Goal: Obtain resource: Obtain resource

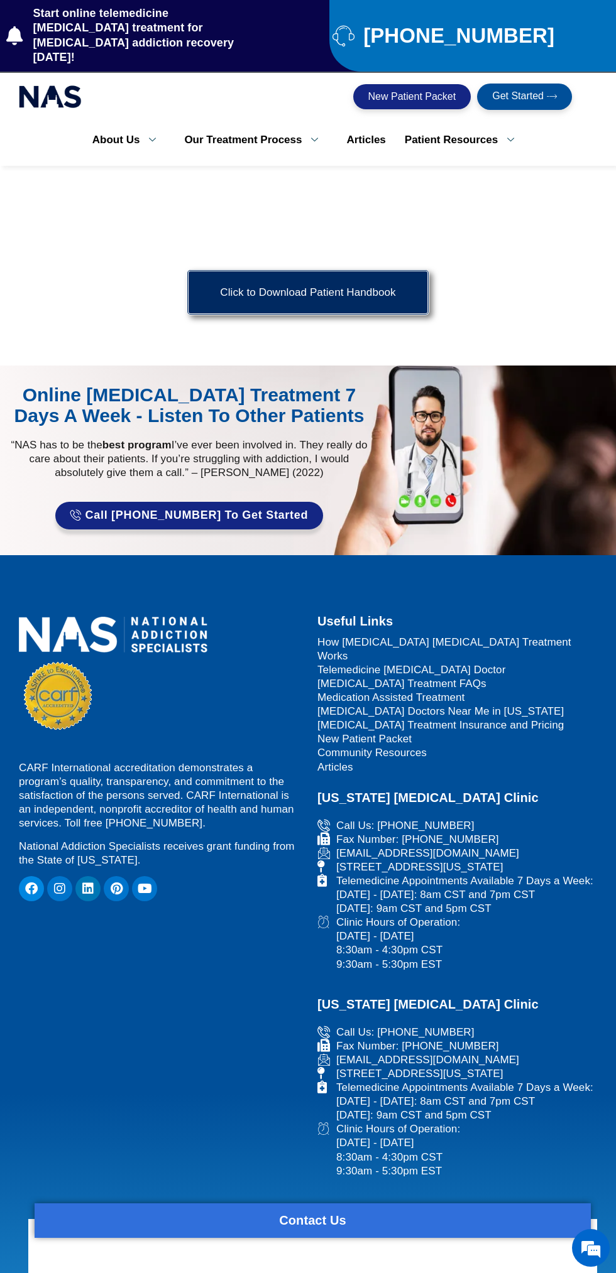
click at [258, 291] on link "Click to Download Patient Handbook" at bounding box center [308, 293] width 242 height 46
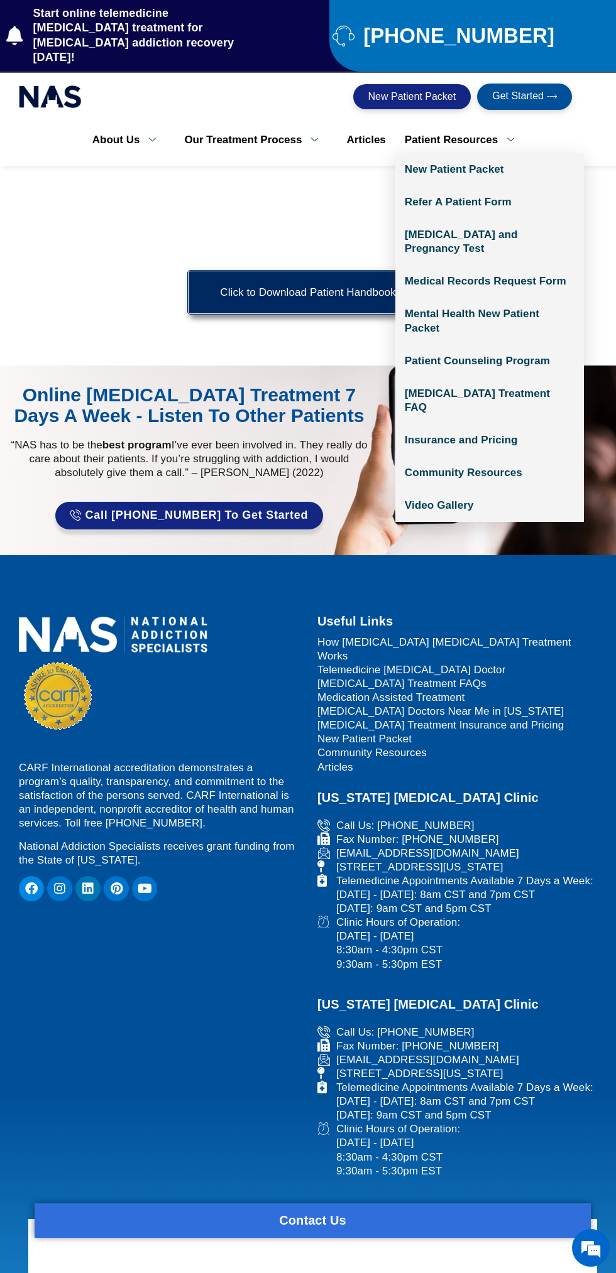
click at [472, 127] on link "Patient Resources" at bounding box center [464, 140] width 138 height 26
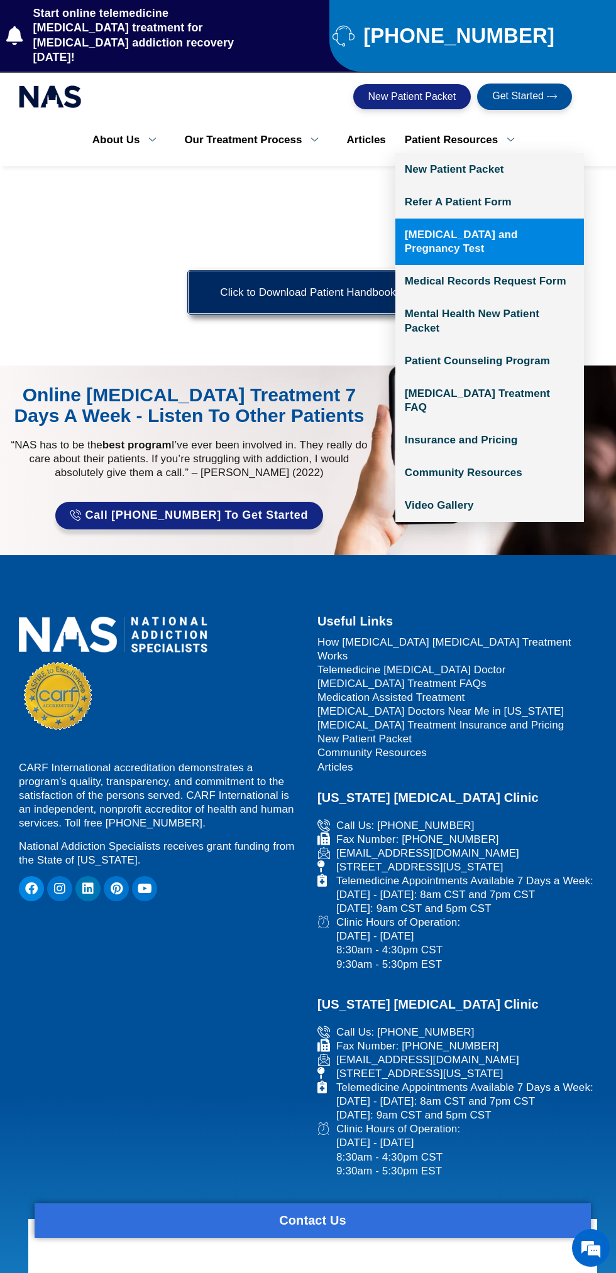
click at [518, 224] on link "[MEDICAL_DATA] and Pregnancy Test" at bounding box center [489, 242] width 188 height 46
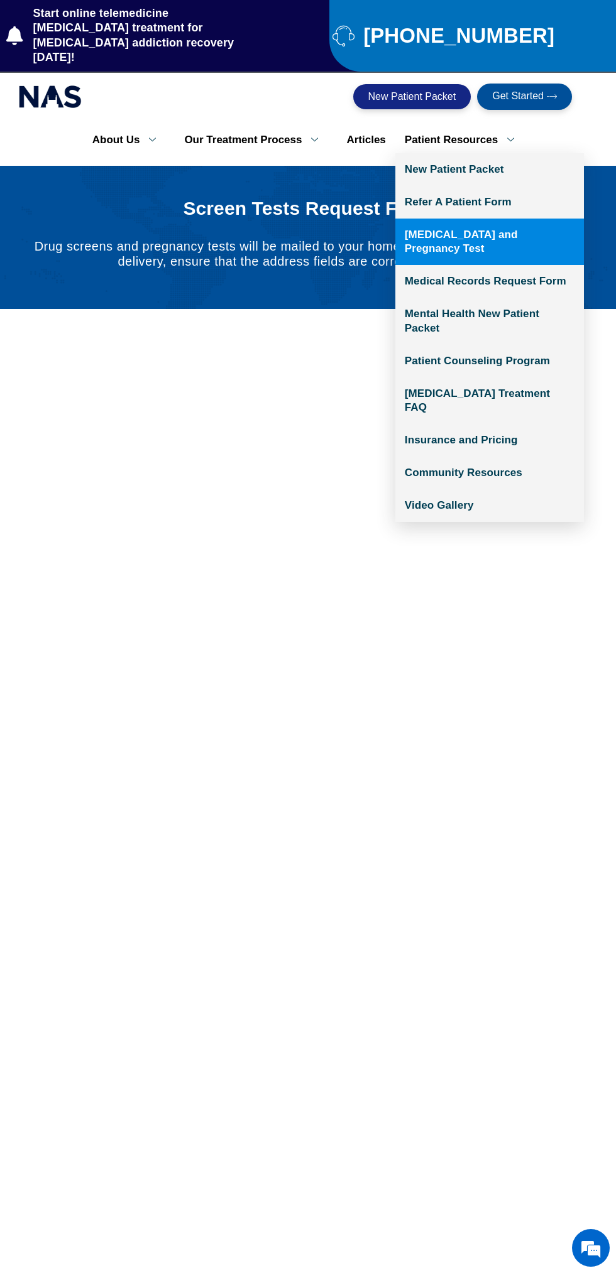
click at [471, 127] on link "Patient Resources" at bounding box center [464, 140] width 138 height 26
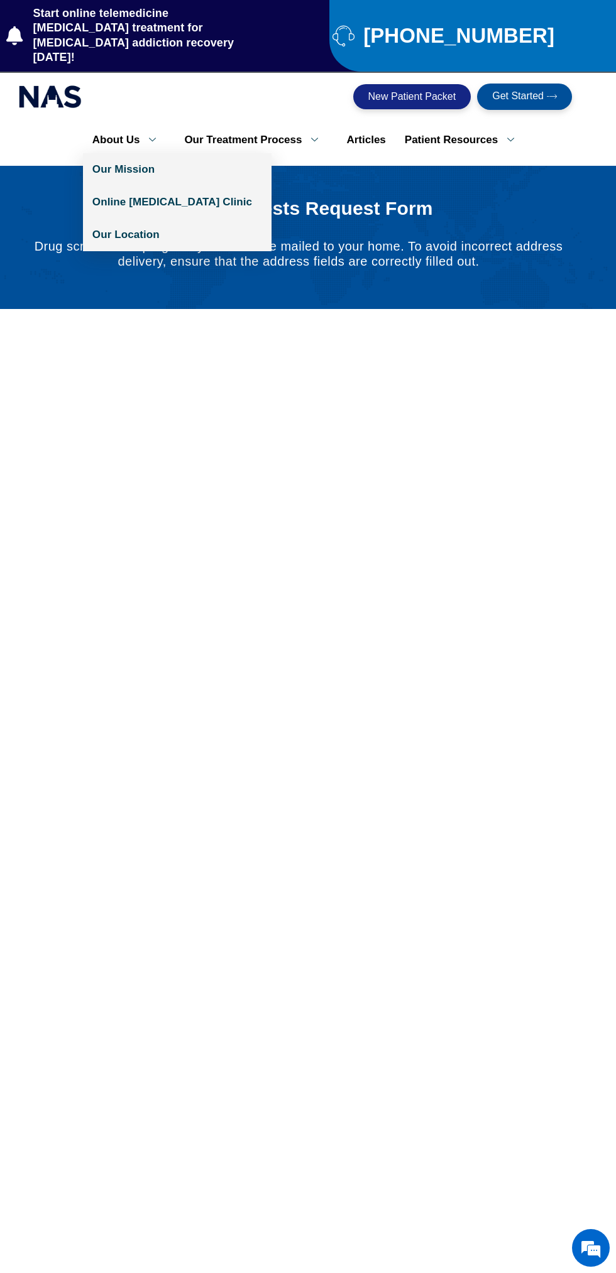
click at [135, 127] on link "About Us" at bounding box center [129, 140] width 92 height 26
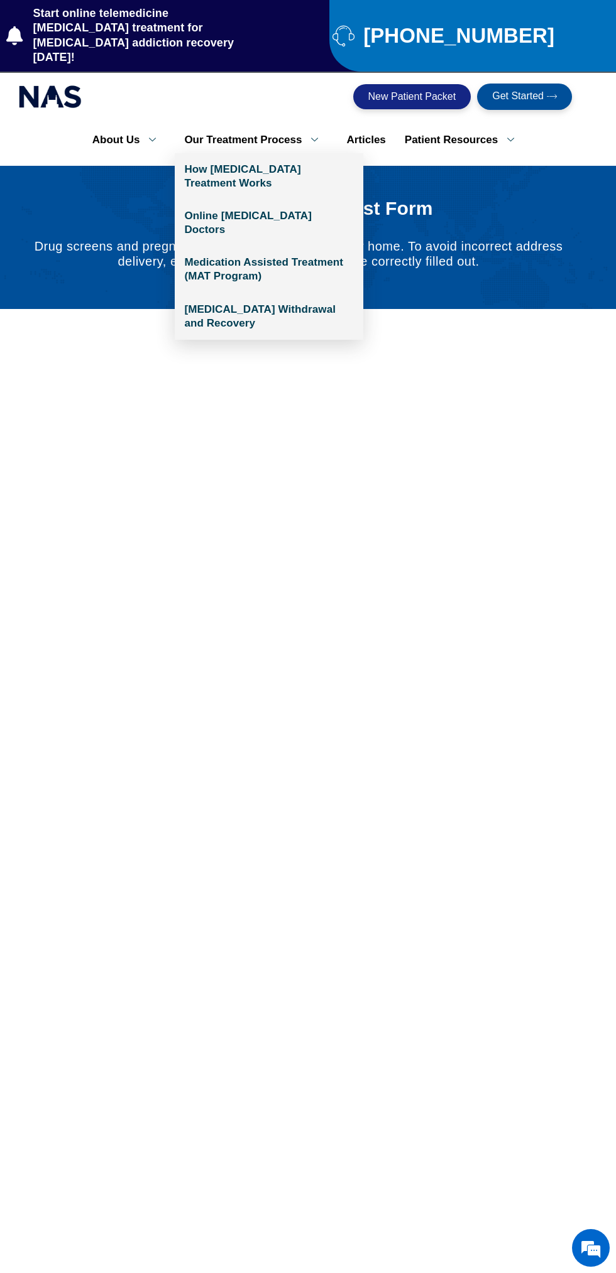
click at [315, 134] on icon at bounding box center [315, 140] width 26 height 12
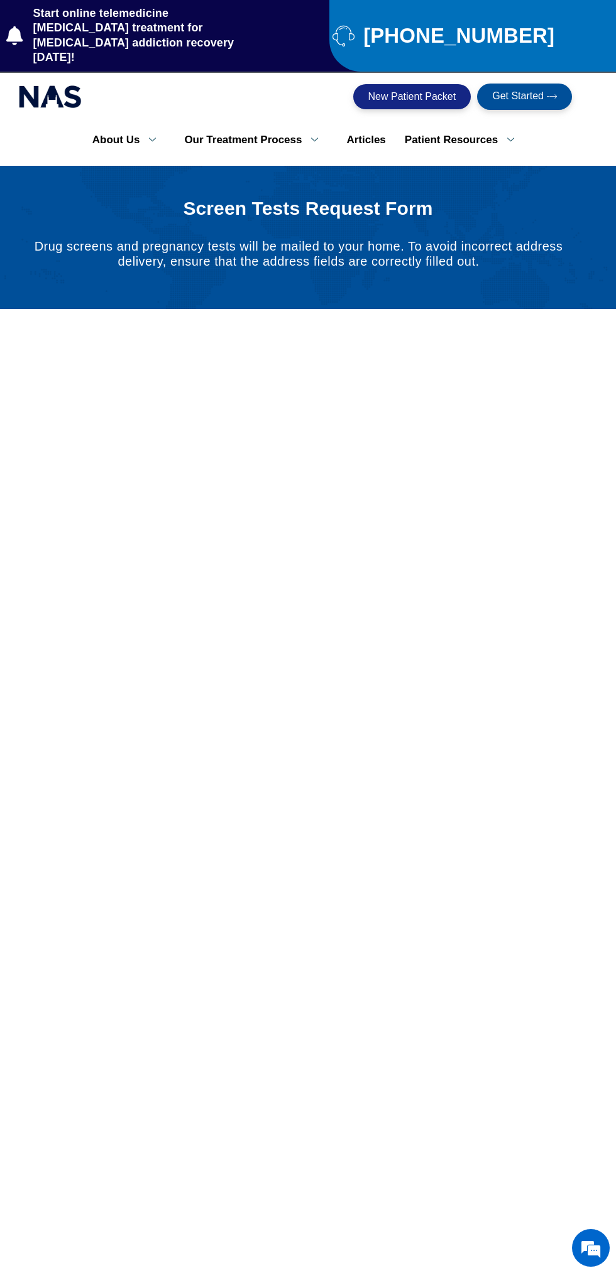
click at [382, 84] on link "New Patient Packet" at bounding box center [412, 96] width 118 height 25
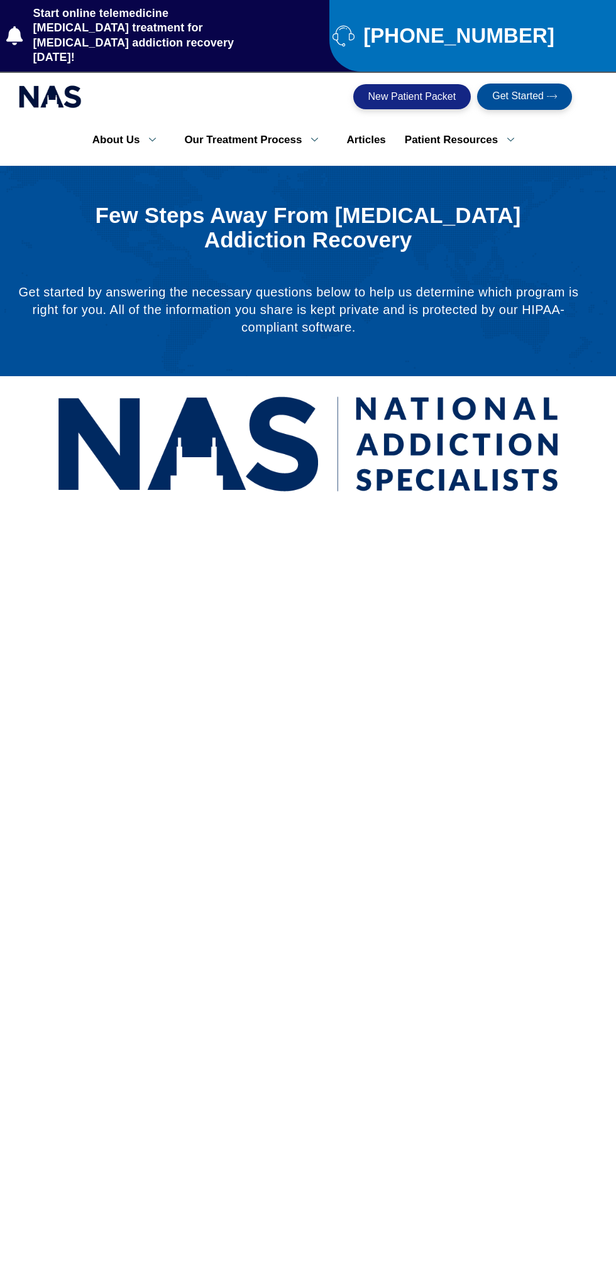
click at [380, 136] on link "Articles" at bounding box center [366, 140] width 58 height 26
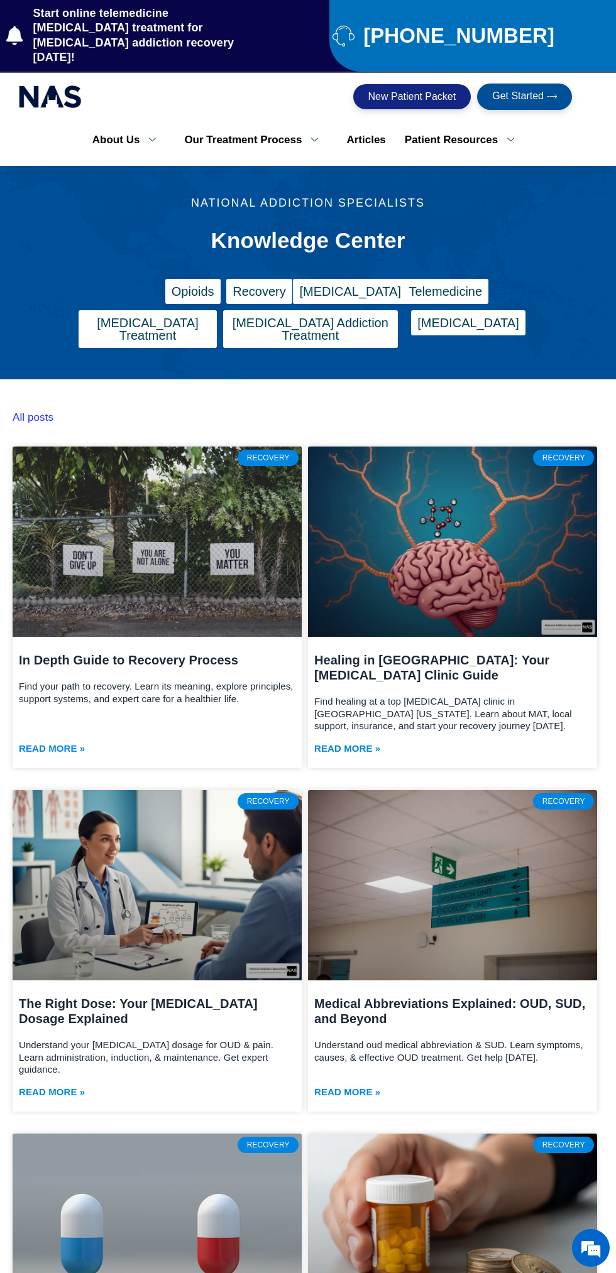
click at [369, 131] on link "Articles" at bounding box center [366, 140] width 58 height 26
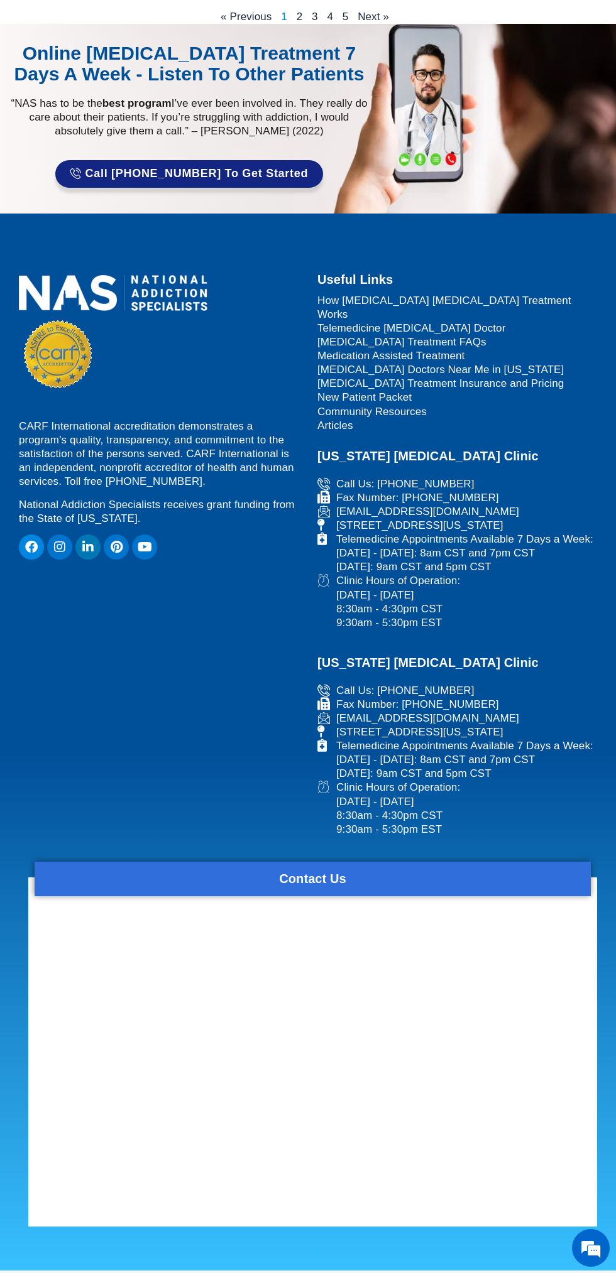
scroll to position [1546, 0]
